Goal: Transaction & Acquisition: Purchase product/service

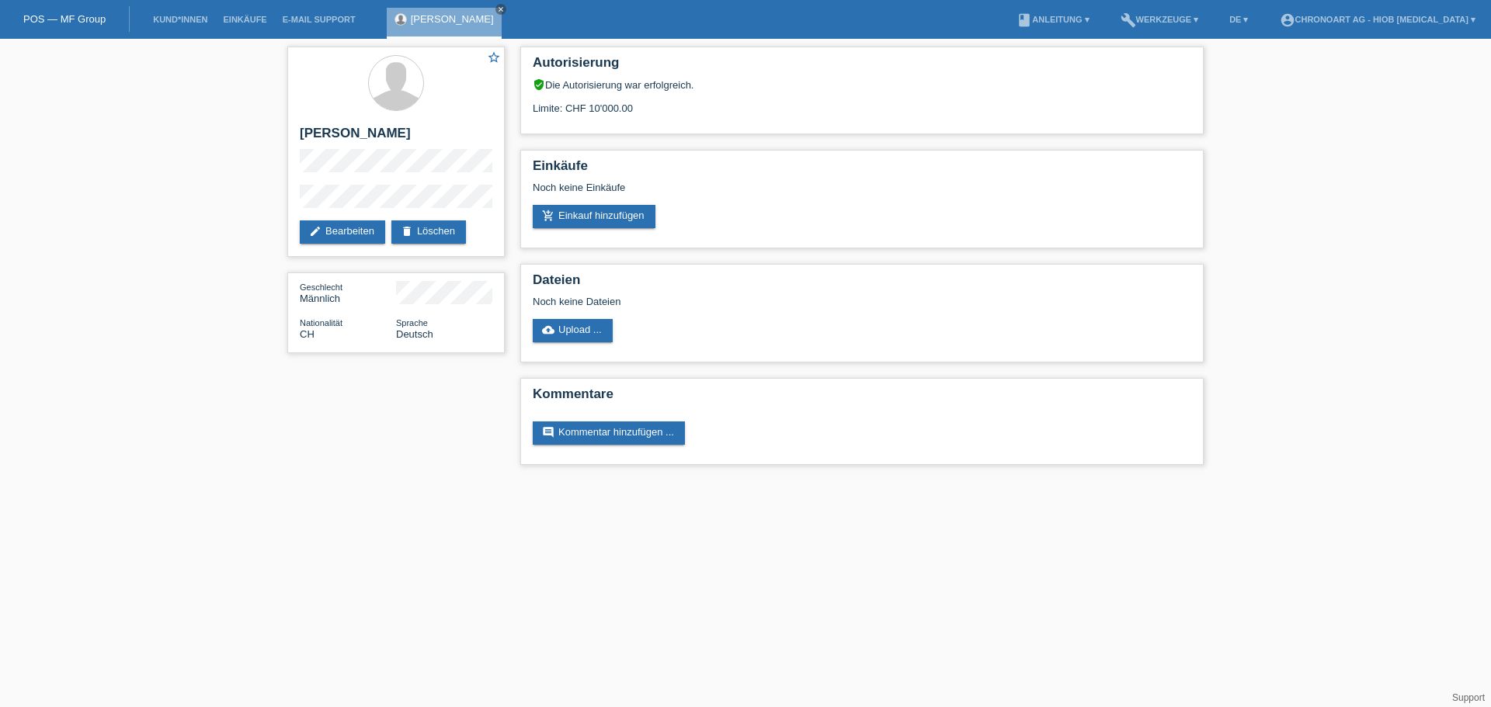
click at [497, 5] on icon "close" at bounding box center [501, 9] width 8 height 8
click at [63, 16] on link "POS — MF Group" at bounding box center [64, 19] width 82 height 12
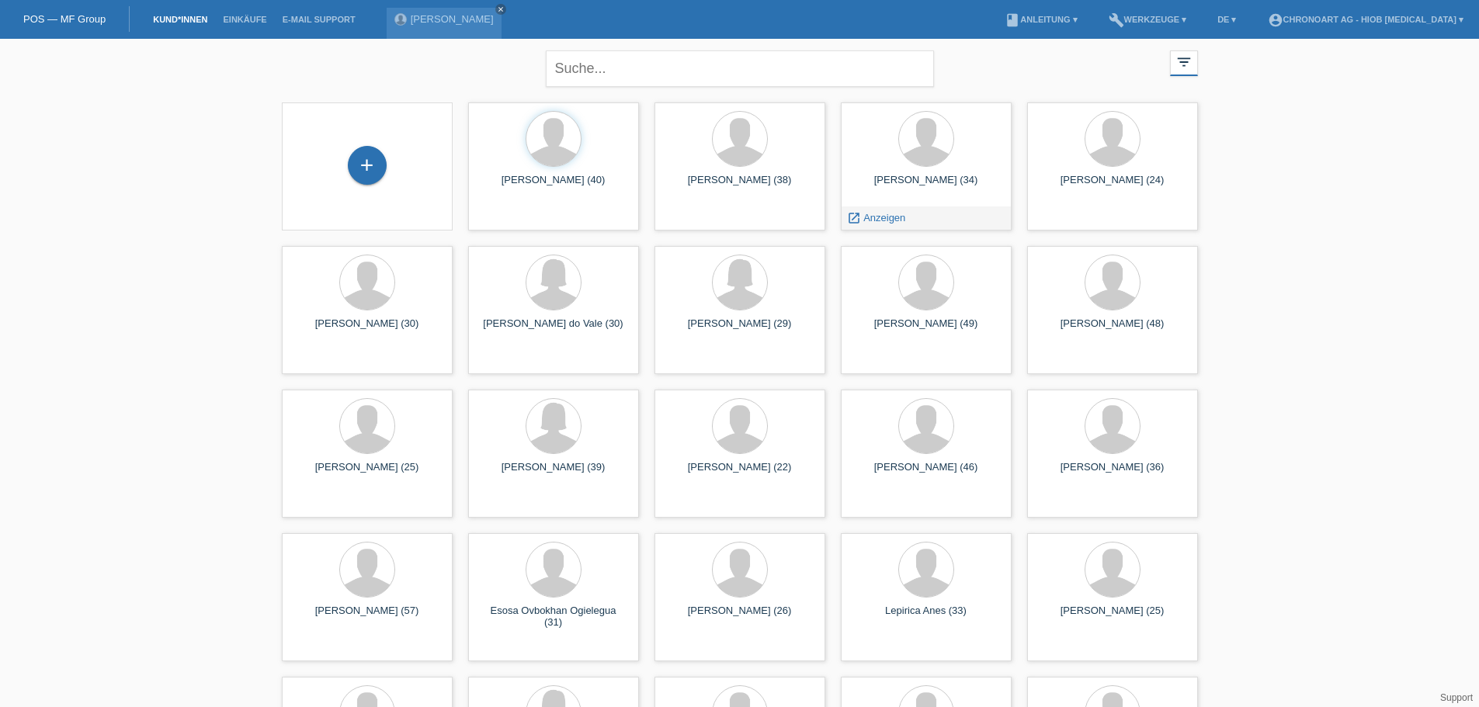
click at [873, 217] on span "Anzeigen" at bounding box center [884, 218] width 42 height 12
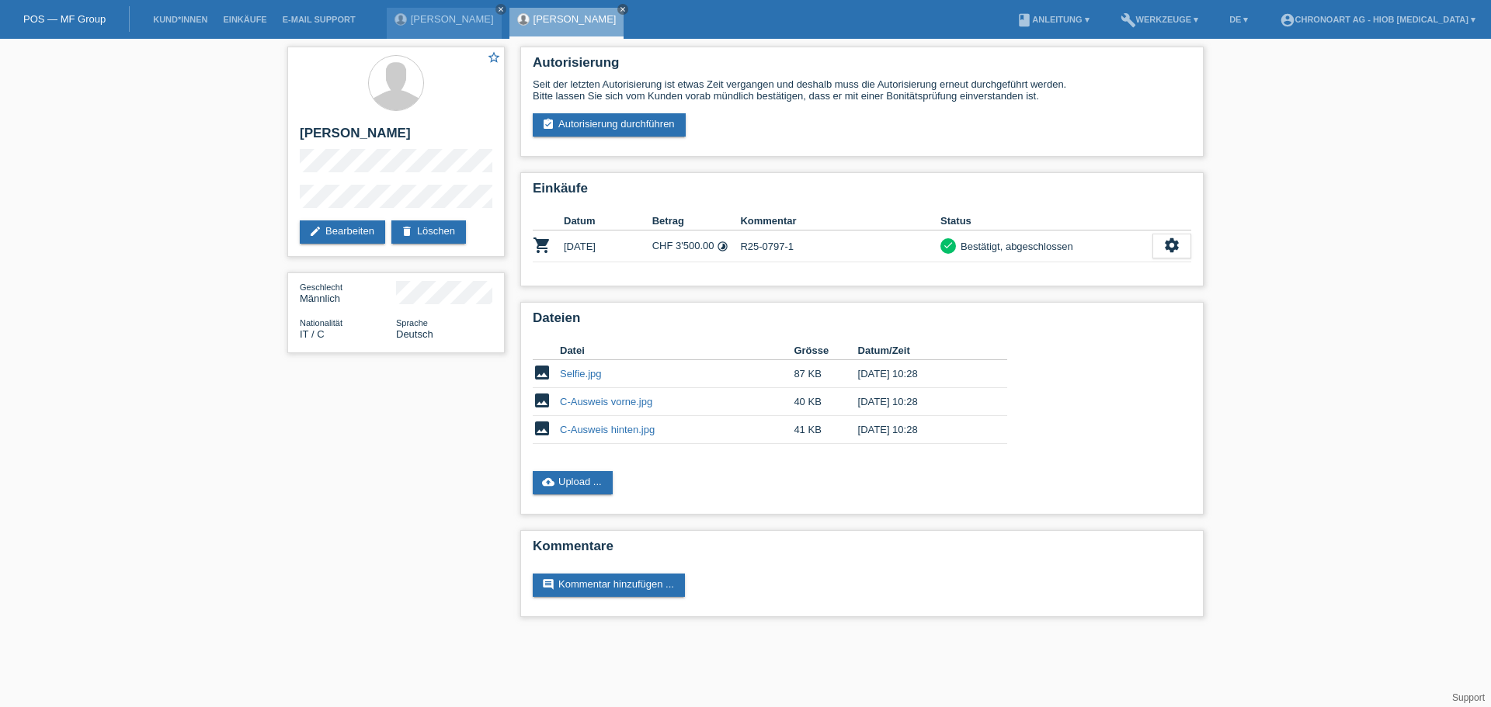
click at [619, 12] on icon "close" at bounding box center [623, 9] width 8 height 8
drag, startPoint x: 489, startPoint y: 12, endPoint x: 406, endPoint y: 25, distance: 84.1
click at [497, 12] on icon "close" at bounding box center [501, 9] width 8 height 8
drag, startPoint x: 74, startPoint y: 19, endPoint x: 88, endPoint y: 31, distance: 18.2
click at [74, 19] on link "POS — MF Group" at bounding box center [64, 19] width 82 height 12
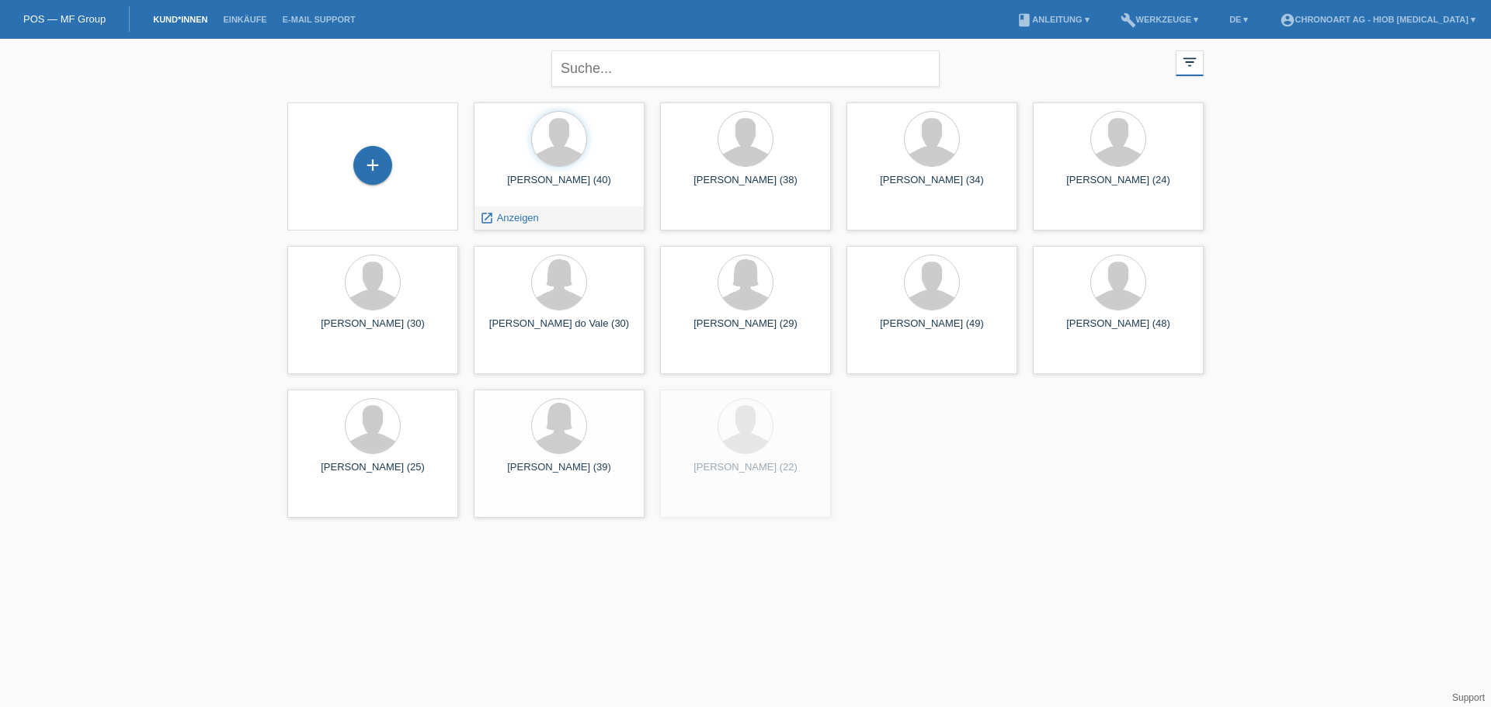
click at [497, 217] on span "Anzeigen" at bounding box center [518, 218] width 42 height 12
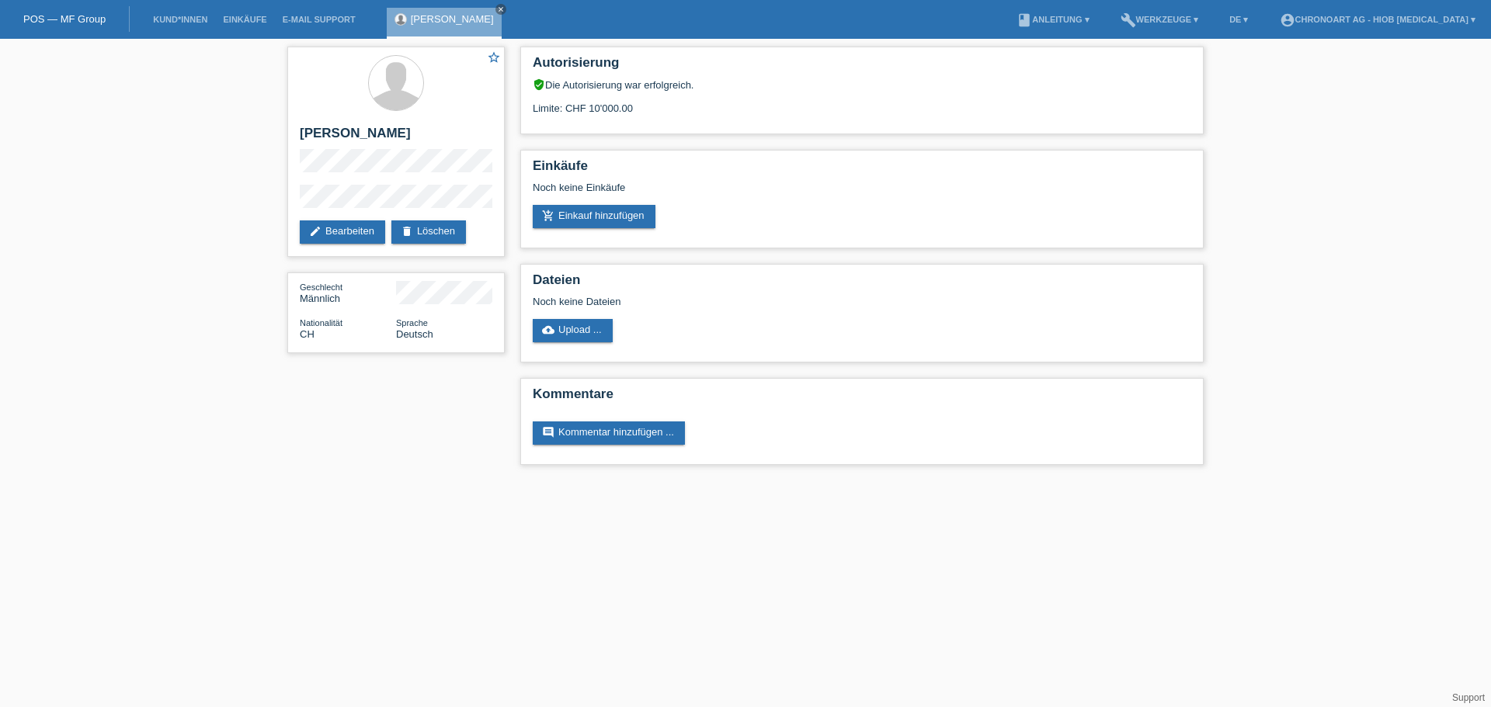
click at [595, 220] on link "add_shopping_cart Einkauf hinzufügen" at bounding box center [594, 216] width 123 height 23
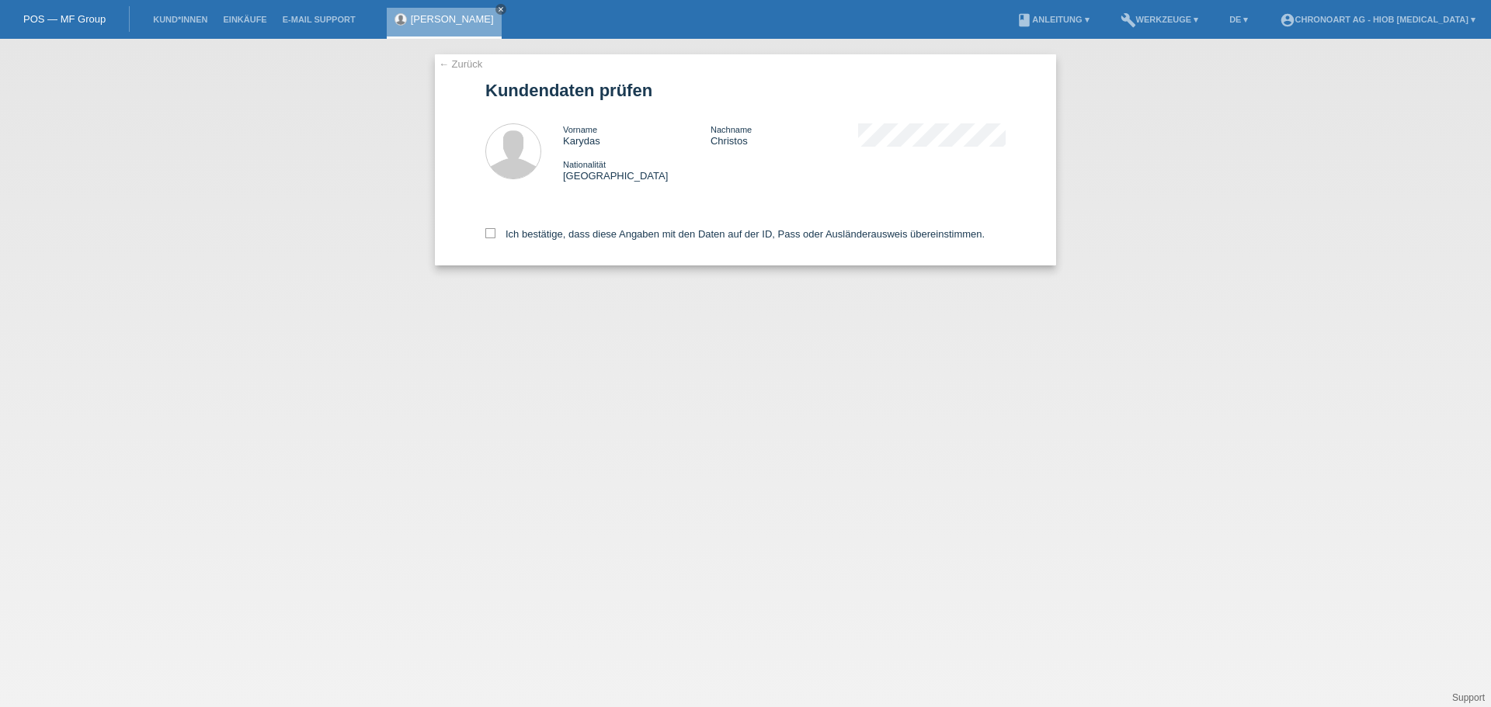
drag, startPoint x: 512, startPoint y: 235, endPoint x: 541, endPoint y: 405, distance: 172.4
click at [541, 405] on div "← Zurück Kundendaten prüfen Vorname Karydas Nachname [PERSON_NAME] Nationalität…" at bounding box center [745, 373] width 1491 height 668
drag, startPoint x: 541, startPoint y: 406, endPoint x: 495, endPoint y: 196, distance: 214.7
click at [541, 406] on div "← Zurück Kundendaten prüfen Vorname Karydas Nachname [PERSON_NAME] Nationalität…" at bounding box center [745, 373] width 1491 height 668
click at [468, 71] on div "← Zurück Kundendaten prüfen Vorname Karydas Nachname [PERSON_NAME] Nationalität…" at bounding box center [745, 159] width 621 height 211
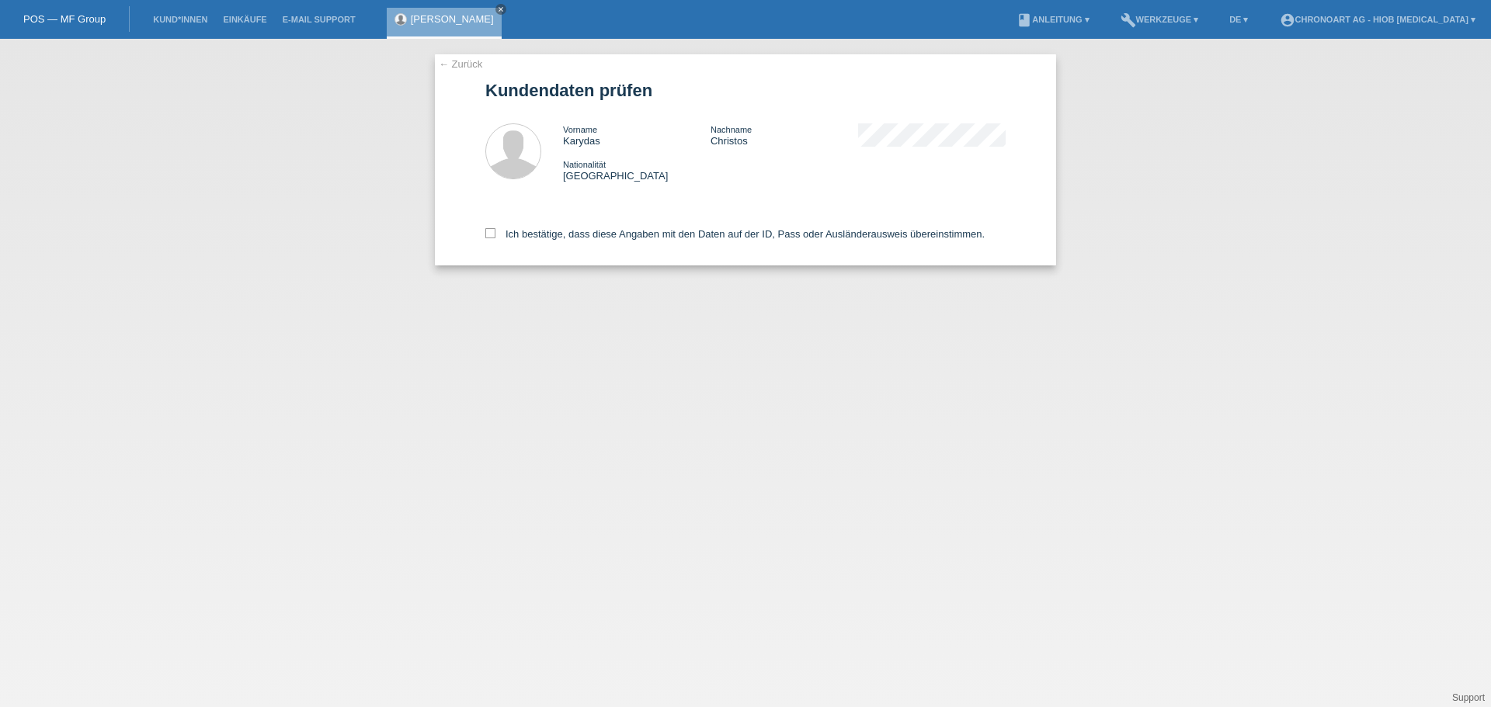
click at [468, 67] on link "← Zurück" at bounding box center [460, 64] width 43 height 12
